Goal: Task Accomplishment & Management: Use online tool/utility

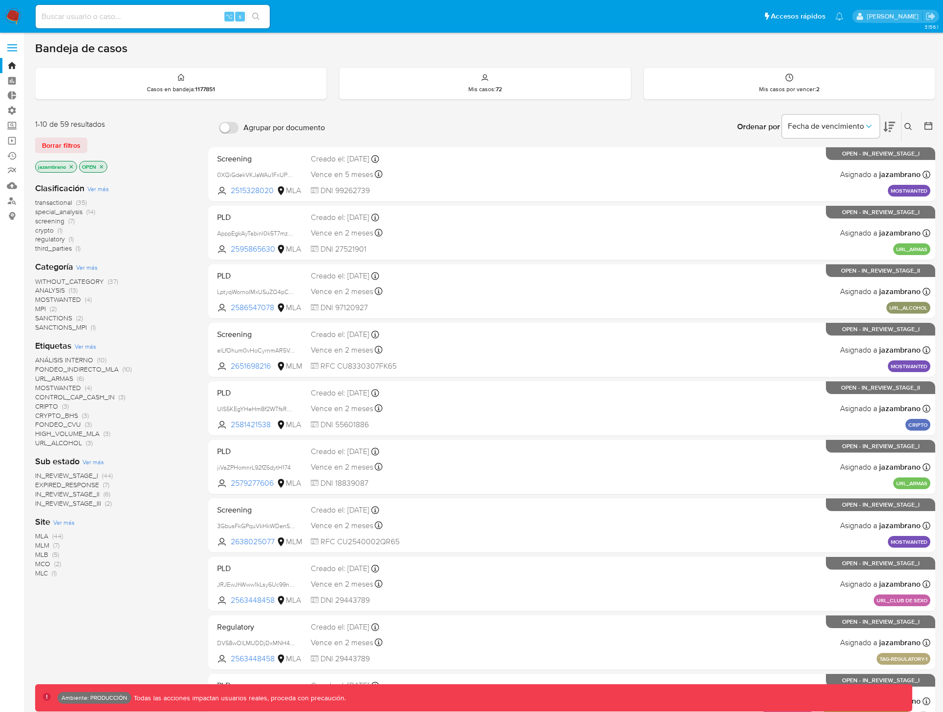
click at [8, 45] on label at bounding box center [12, 48] width 24 height 20
click at [0, 0] on input "checkbox" at bounding box center [0, 0] width 0 height 0
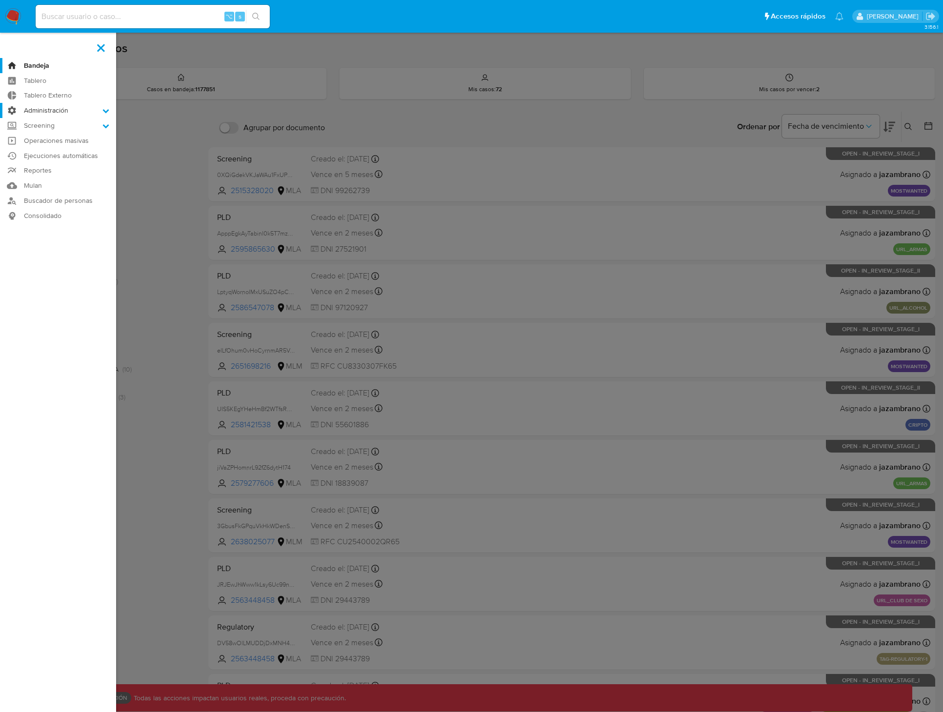
click at [83, 110] on label "Administración" at bounding box center [58, 110] width 116 height 15
click at [0, 0] on input "Administración" at bounding box center [0, 0] width 0 height 0
click at [66, 201] on link "Operaciones masivas" at bounding box center [58, 202] width 116 height 15
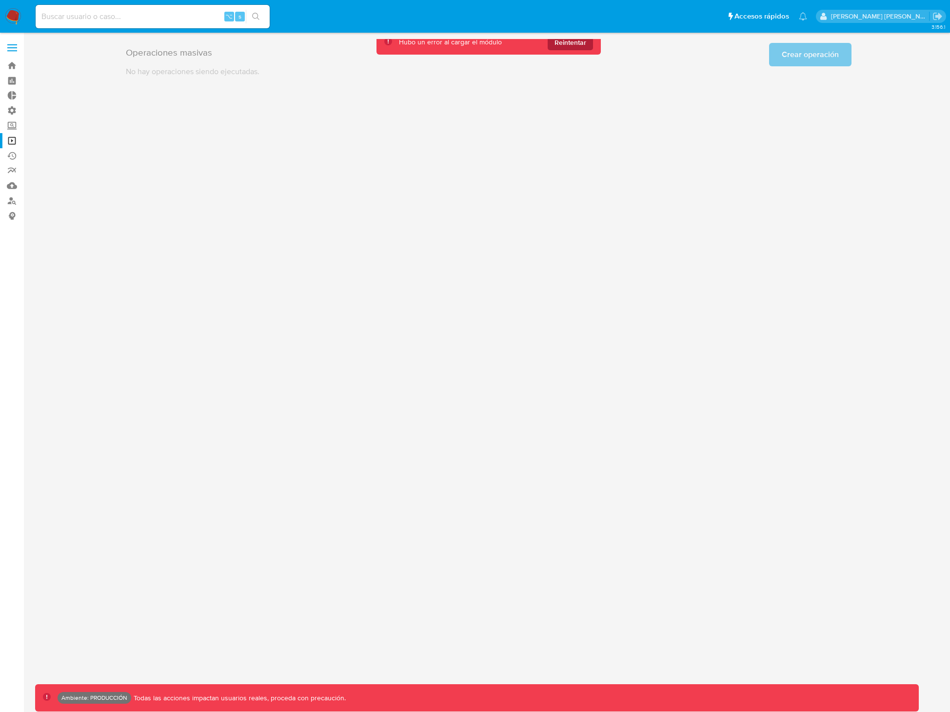
click at [574, 41] on span "Reintentar" at bounding box center [571, 43] width 32 height 16
click at [572, 208] on div "3.156.1 Ambiente: PRODUCCIÓN Todas las acciones impactan usuarios reales, proce…" at bounding box center [488, 372] width 907 height 667
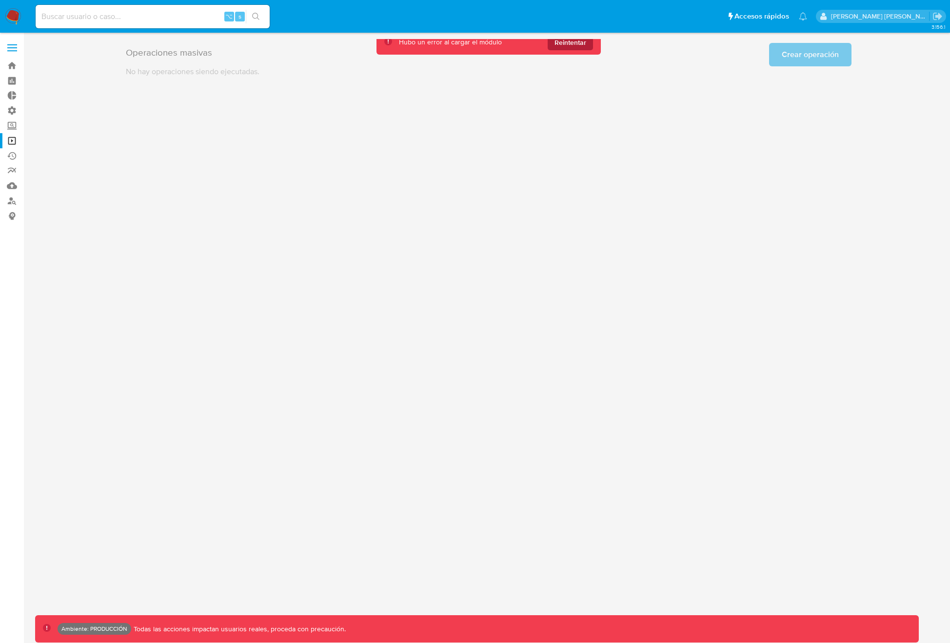
click at [593, 48] on button "Reintentar" at bounding box center [570, 43] width 45 height 16
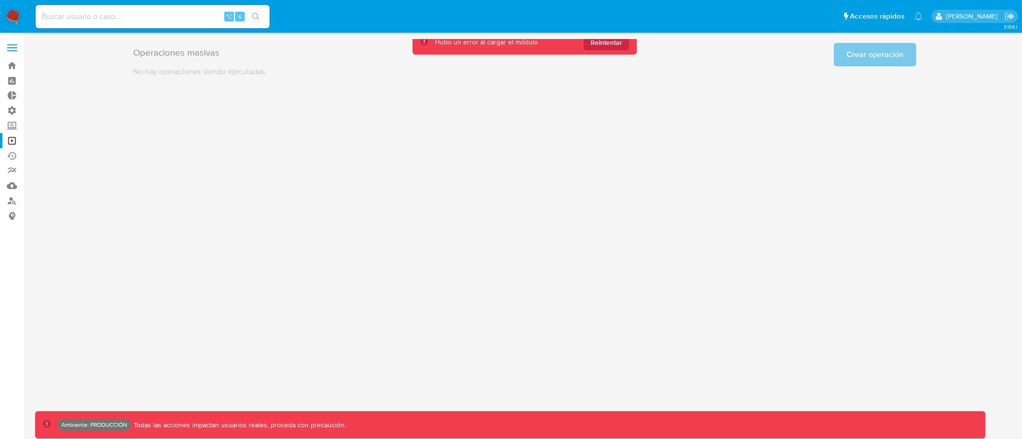
click at [21, 14] on nav "Pausado Ver notificaciones ⌥ s Accesos rápidos Presiona las siguientes teclas p…" at bounding box center [511, 16] width 1022 height 33
click at [9, 14] on img at bounding box center [13, 16] width 17 height 17
